Goal: Task Accomplishment & Management: Manage account settings

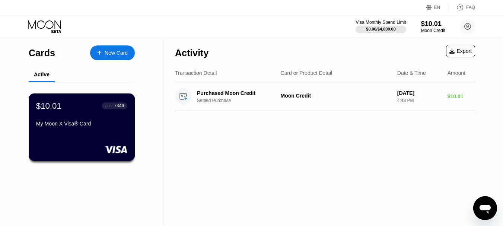
click at [70, 123] on div "My Moon X Visa® Card" at bounding box center [81, 124] width 91 height 6
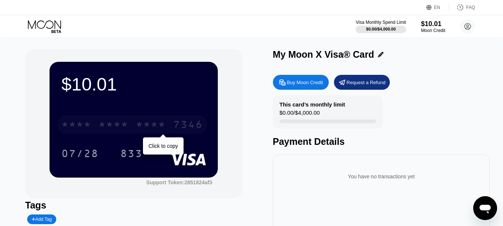
click at [169, 127] on div "* * * * * * * * * * * * 7346" at bounding box center [132, 124] width 150 height 19
